Goal: Task Accomplishment & Management: Manage account settings

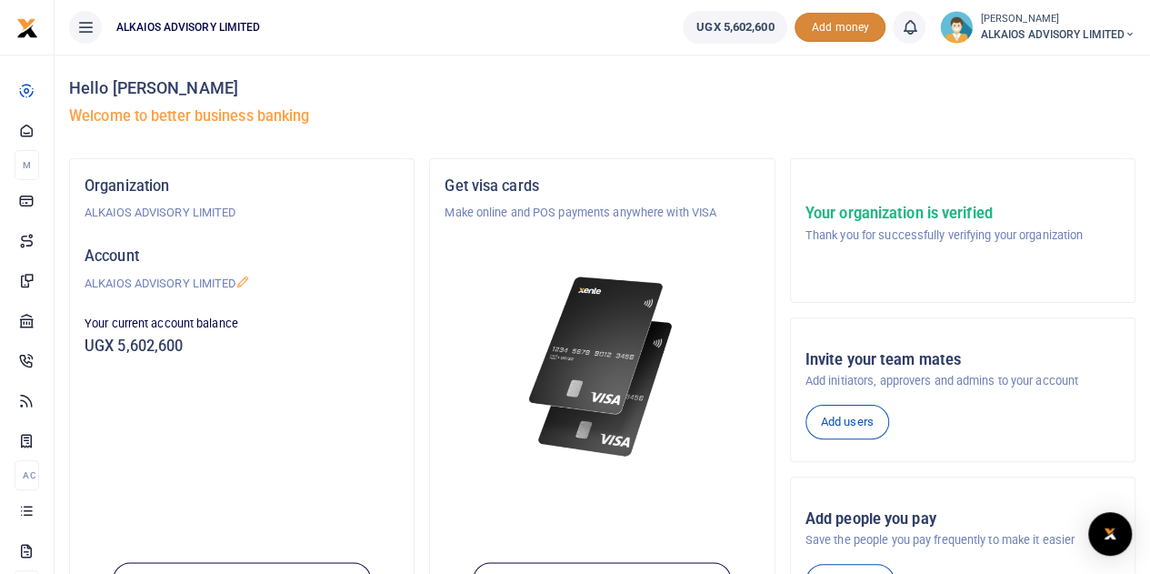
click at [839, 28] on span "Add money" at bounding box center [840, 28] width 91 height 30
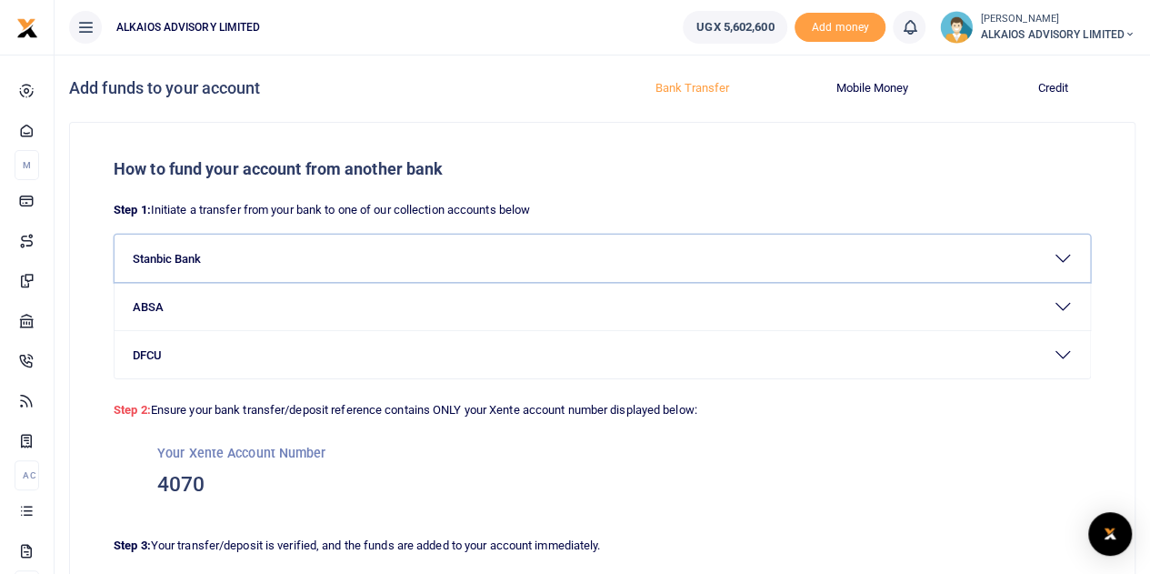
click at [1071, 259] on button "Stanbic Bank" at bounding box center [603, 258] width 976 height 47
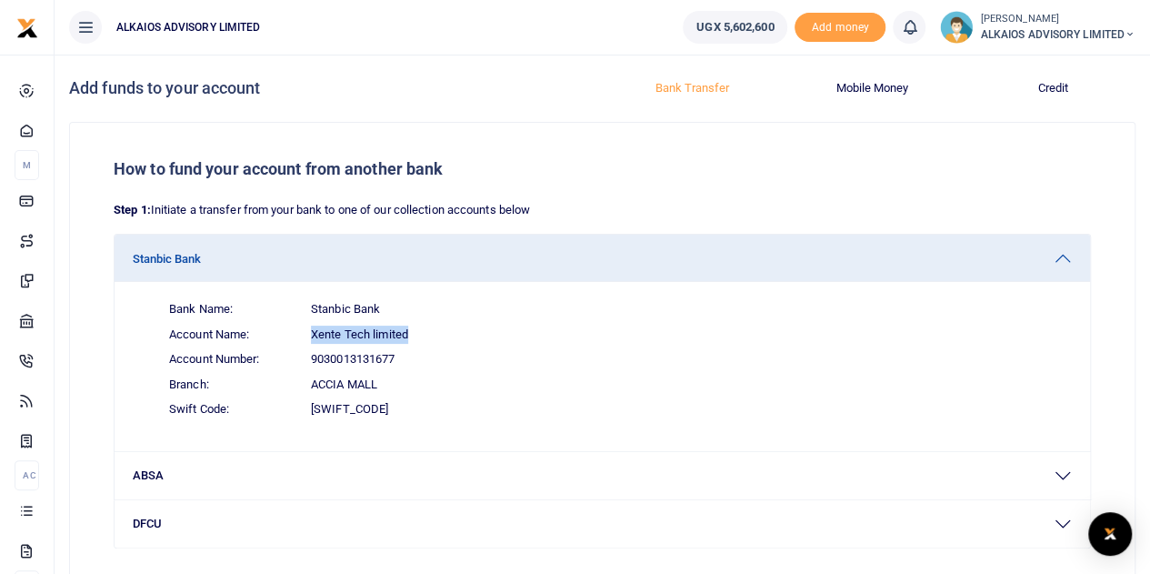
drag, startPoint x: 309, startPoint y: 334, endPoint x: 417, endPoint y: 334, distance: 108.2
click at [417, 334] on span "Account Name: Xente Tech limited" at bounding box center [613, 334] width 917 height 25
copy span "Xente Tech limited"
click at [347, 356] on span "9030013131677" at bounding box center [353, 359] width 84 height 18
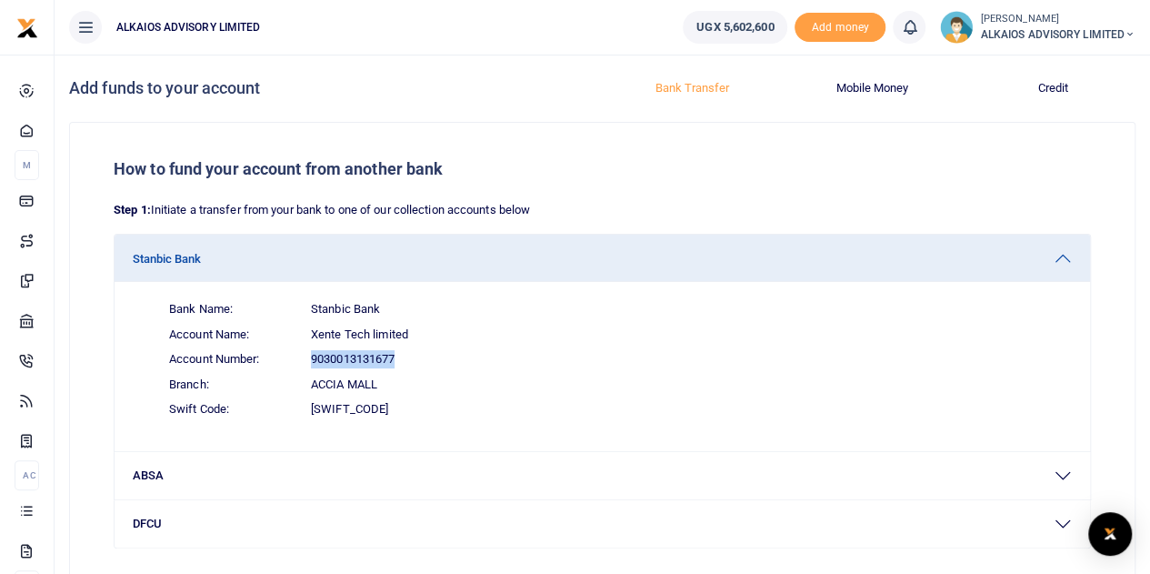
copy span "9030013131677"
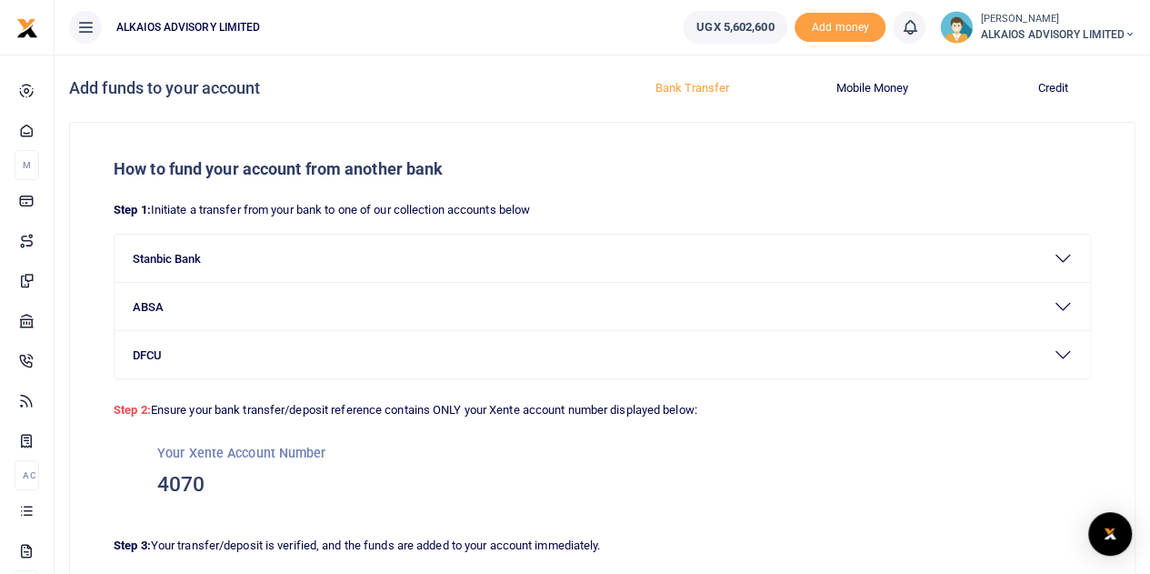
click at [1105, 26] on span "ALKAIOS ADVISORY LIMITED" at bounding box center [1057, 34] width 155 height 16
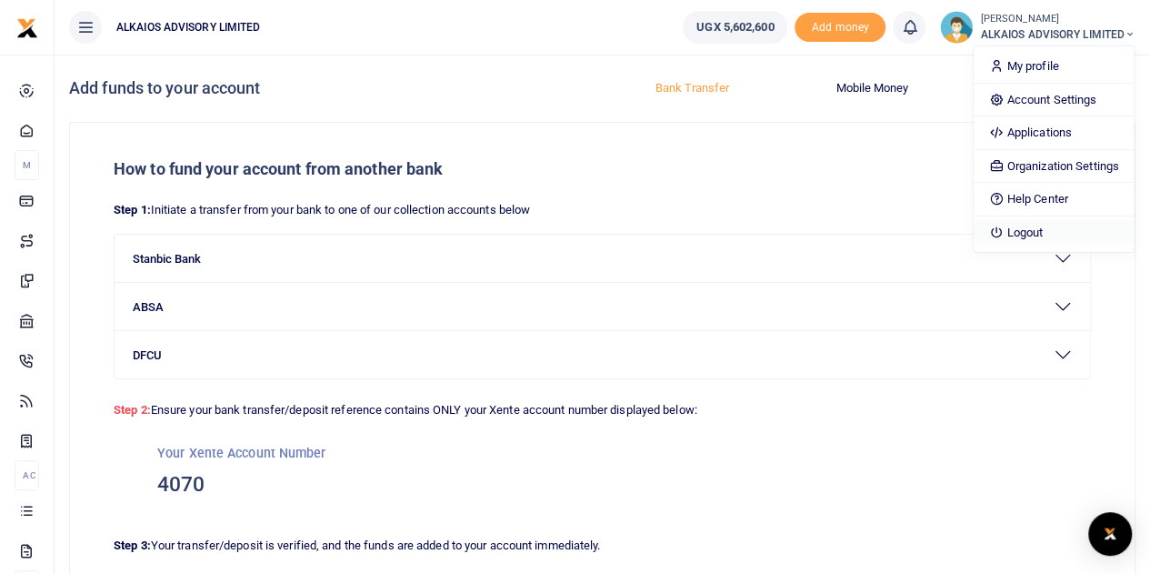
click at [1035, 232] on link "Logout" at bounding box center [1053, 232] width 159 height 25
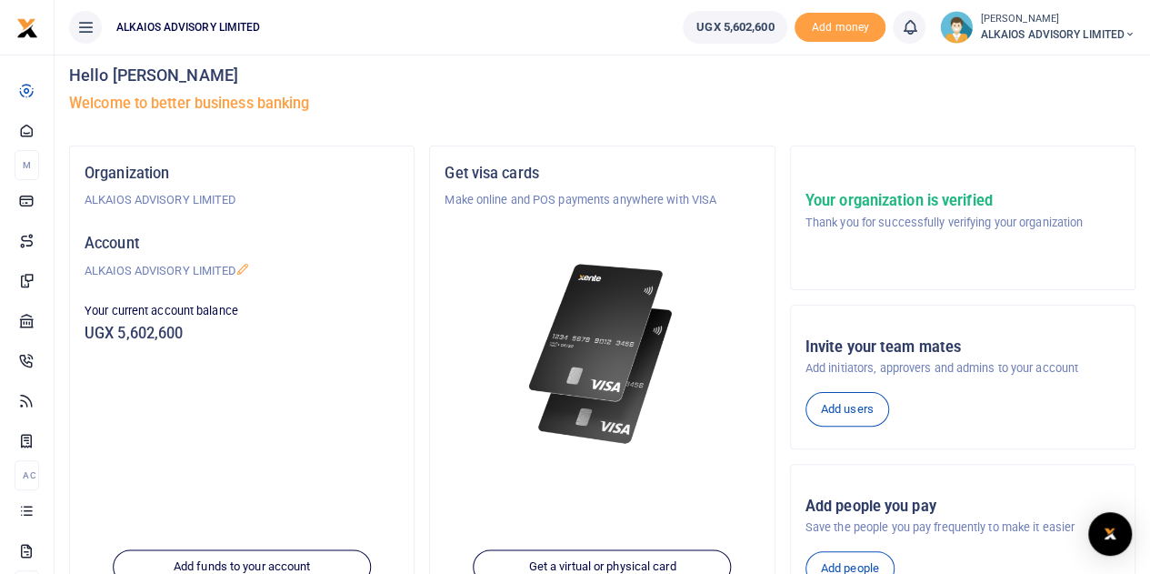
scroll to position [10, 0]
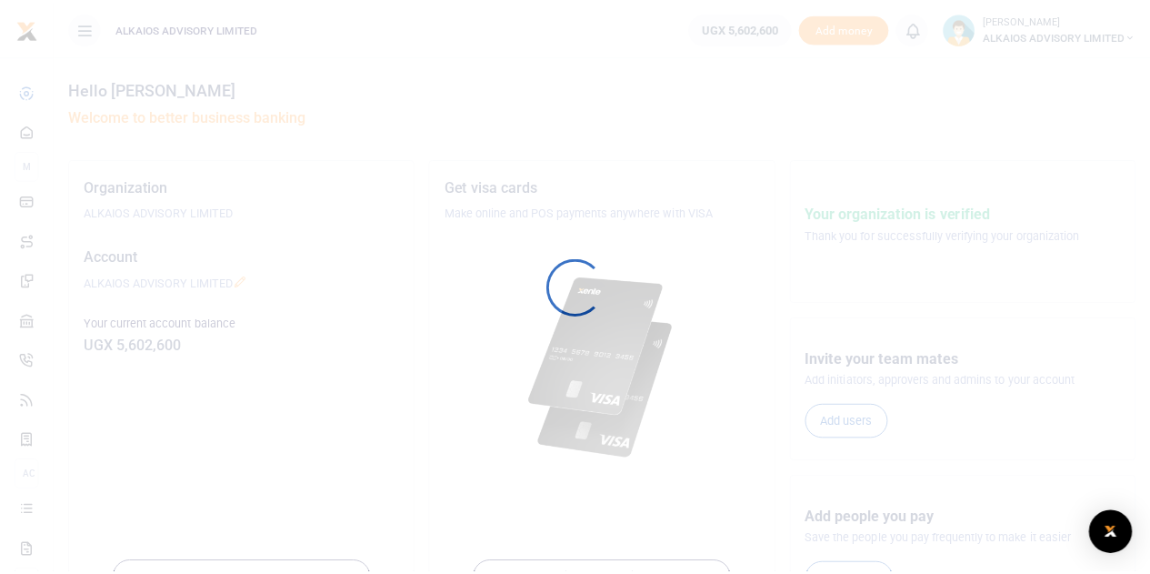
scroll to position [10, 0]
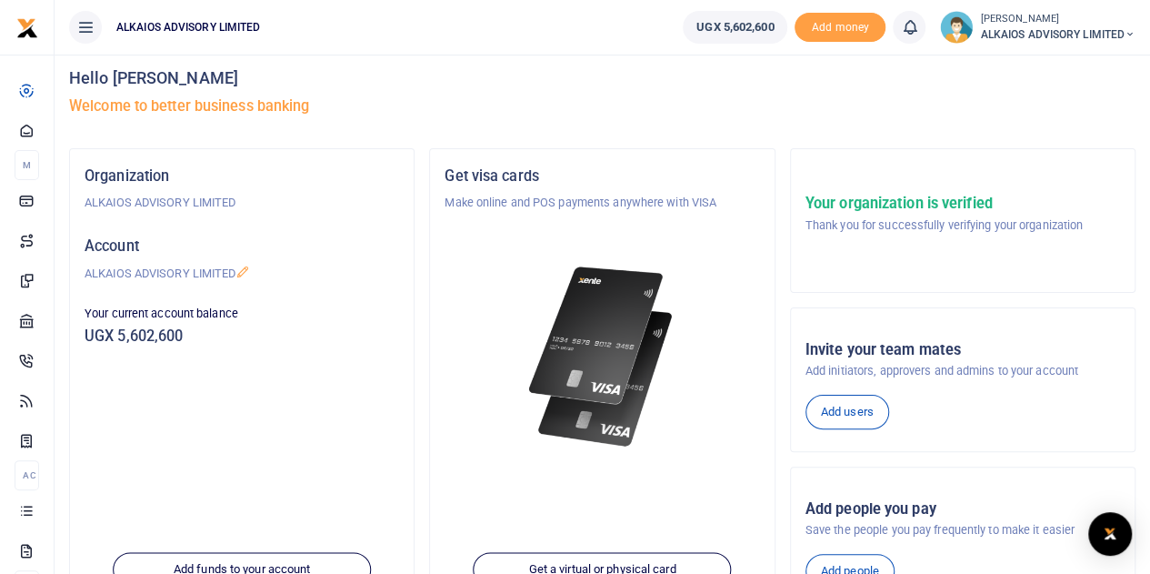
click at [1031, 8] on ul "UGX 5,602,600 Add money Notifications 0 You have no new notification" at bounding box center [909, 27] width 482 height 55
click at [1036, 53] on nav "UGX 5,602,600 Add money Notifications 0 You have no new notification" at bounding box center [603, 27] width 1096 height 55
click at [1042, 27] on span "ALKAIOS ADVISORY LIMITED" at bounding box center [1057, 34] width 155 height 16
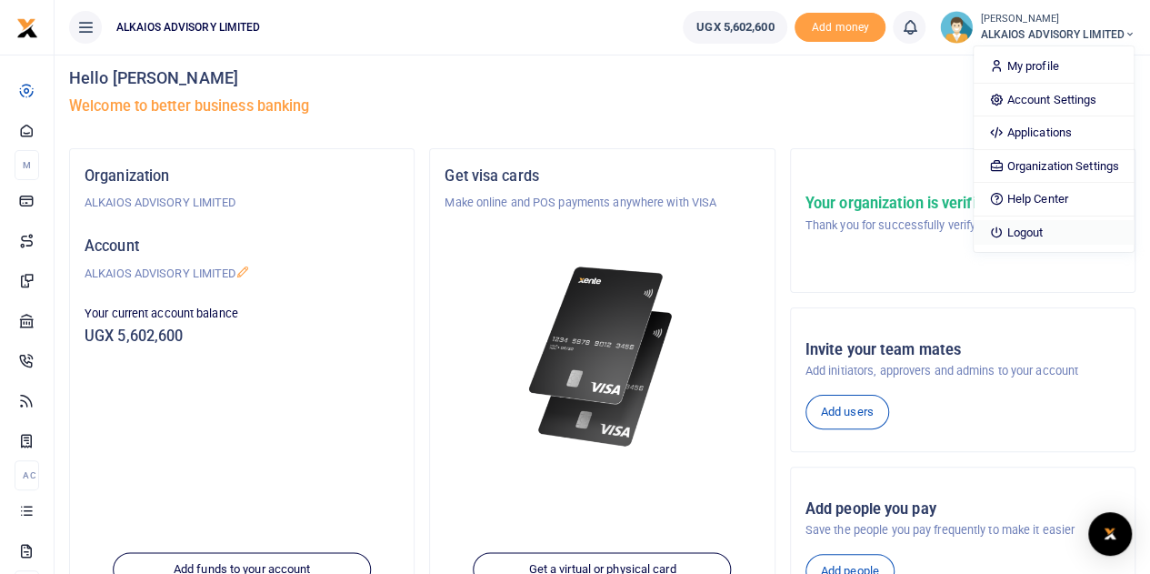
click at [1027, 225] on link "Logout" at bounding box center [1053, 232] width 159 height 25
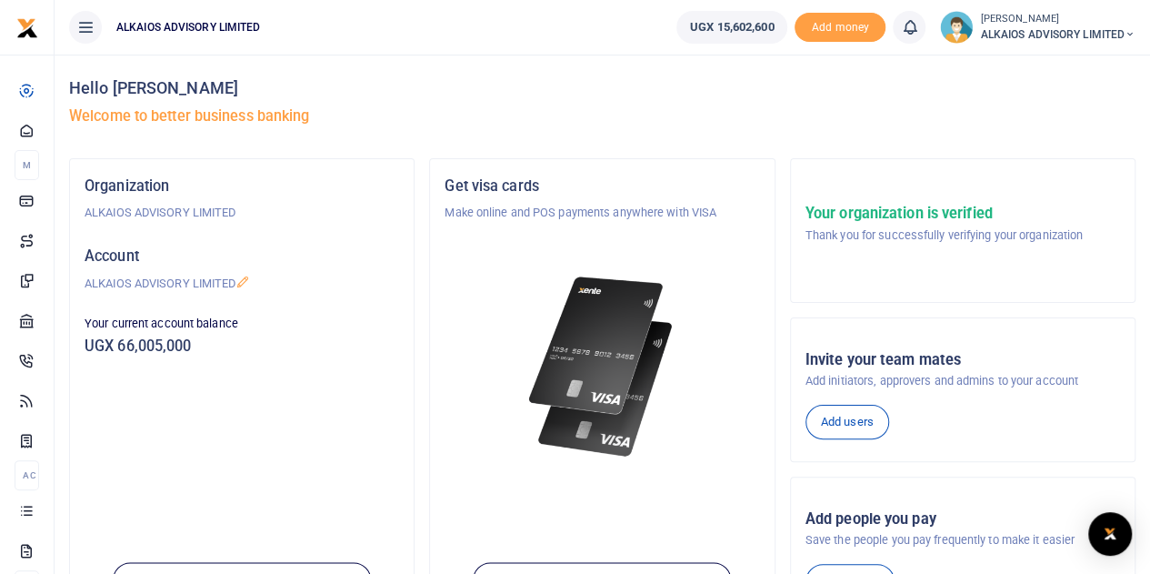
click at [145, 343] on h5 "UGX 66,005,000" at bounding box center [242, 346] width 315 height 18
click at [178, 344] on h5 "UGX 66,005,000" at bounding box center [242, 346] width 315 height 18
click at [219, 335] on div "Your current account balance UGX 66,005,000" at bounding box center [241, 339] width 329 height 49
click at [191, 338] on h5 "UGX 66,005,000" at bounding box center [242, 346] width 315 height 18
click at [742, 19] on span "UGX 15,602,600" at bounding box center [732, 27] width 84 height 18
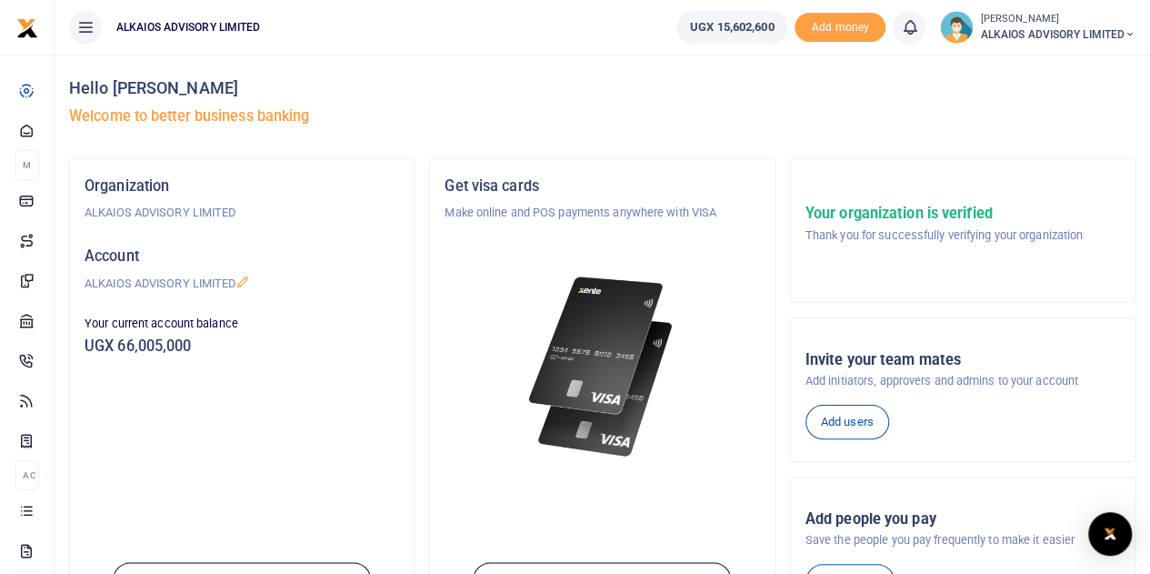
click at [164, 352] on h5 "UGX 66,005,000" at bounding box center [242, 346] width 315 height 18
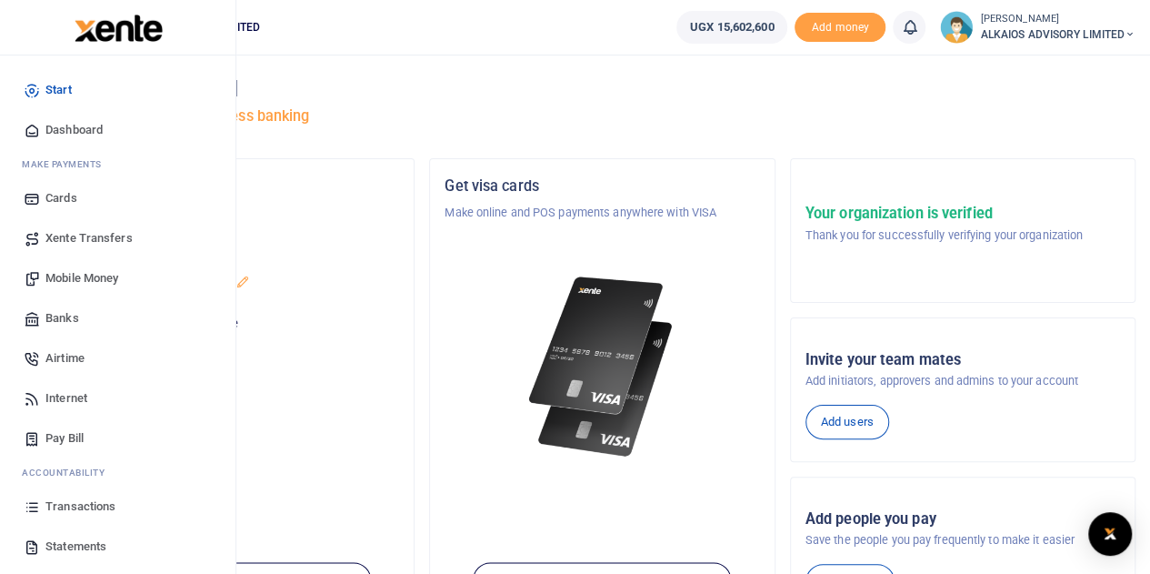
click at [89, 512] on span "Transactions" at bounding box center [80, 506] width 70 height 18
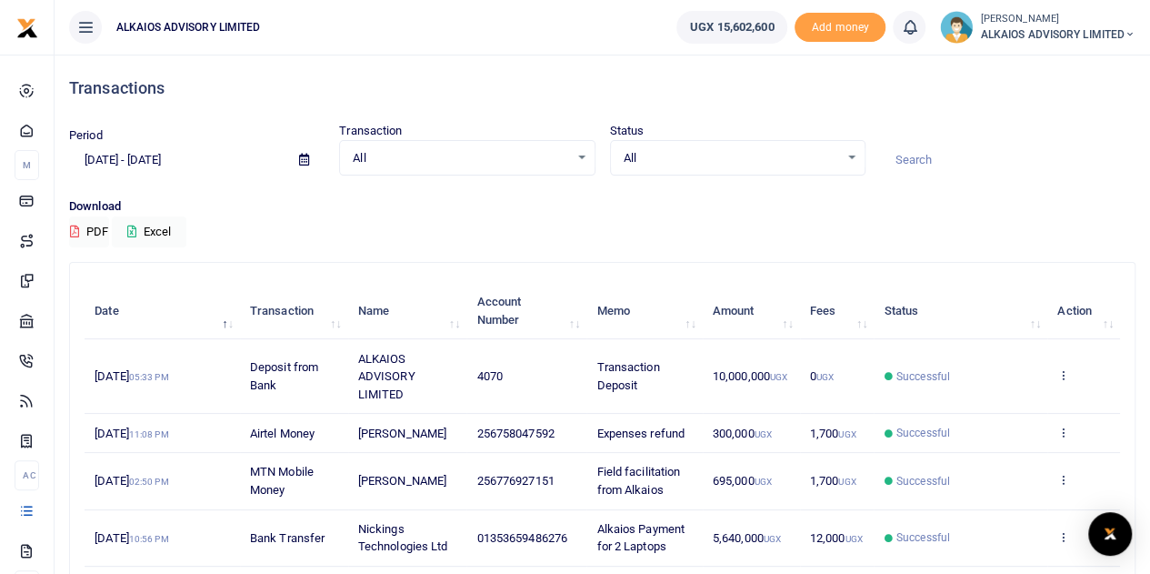
click at [1067, 17] on small "[PERSON_NAME]" at bounding box center [1057, 19] width 155 height 15
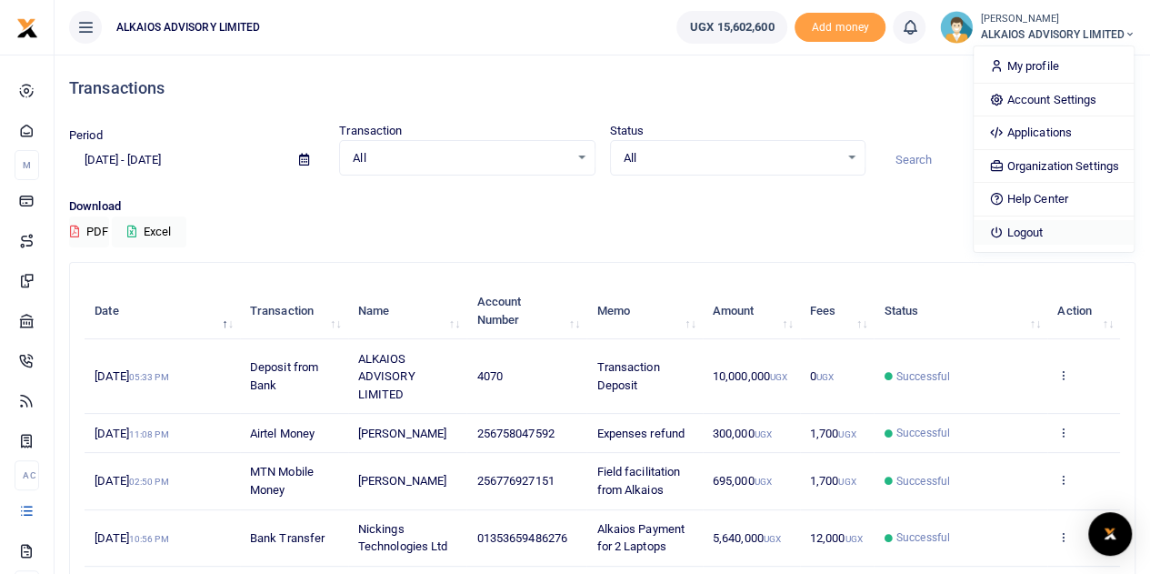
click at [1038, 230] on link "Logout" at bounding box center [1053, 232] width 159 height 25
